Goal: Transaction & Acquisition: Purchase product/service

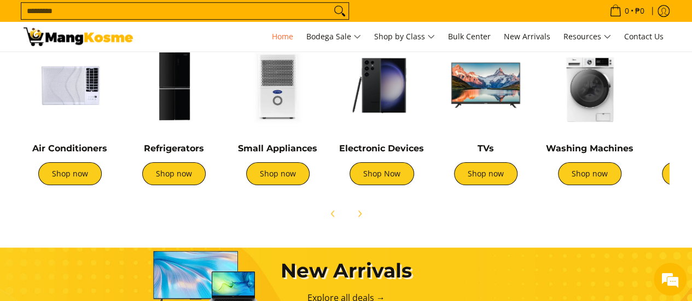
scroll to position [0, 870]
click at [375, 171] on link "Shop Now" at bounding box center [382, 173] width 65 height 23
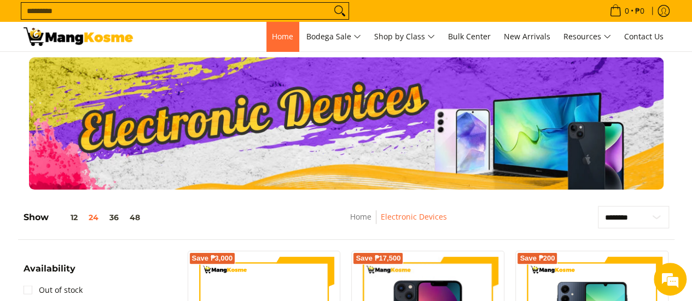
click at [284, 40] on span "Home" at bounding box center [282, 36] width 21 height 10
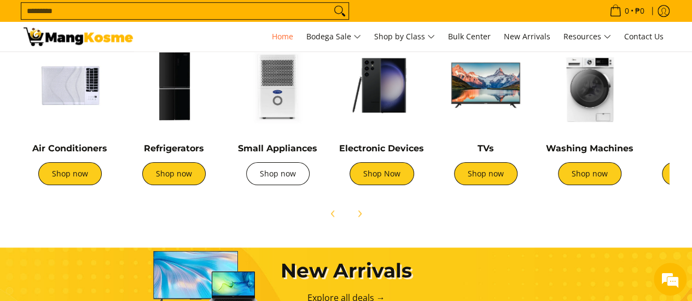
click at [260, 178] on link "Shop now" at bounding box center [277, 173] width 63 height 23
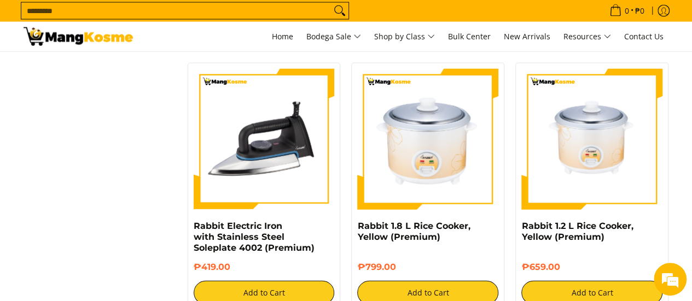
scroll to position [1422, 0]
